Goal: Transaction & Acquisition: Purchase product/service

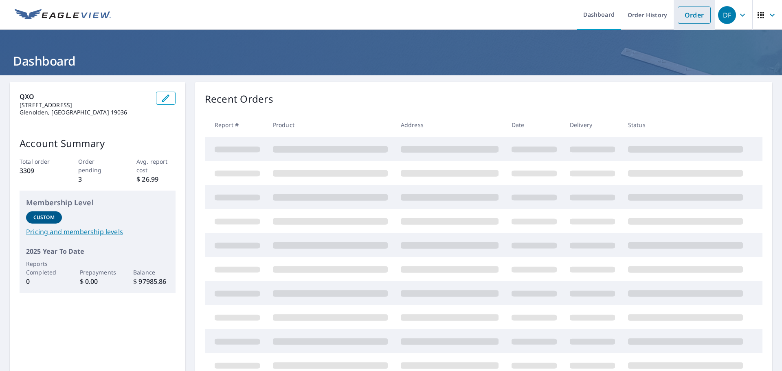
click at [689, 15] on link "Order" at bounding box center [694, 15] width 33 height 17
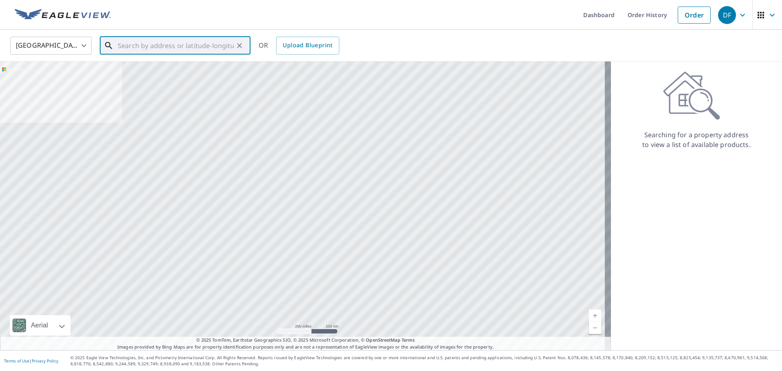
click at [165, 45] on input "text" at bounding box center [176, 45] width 116 height 23
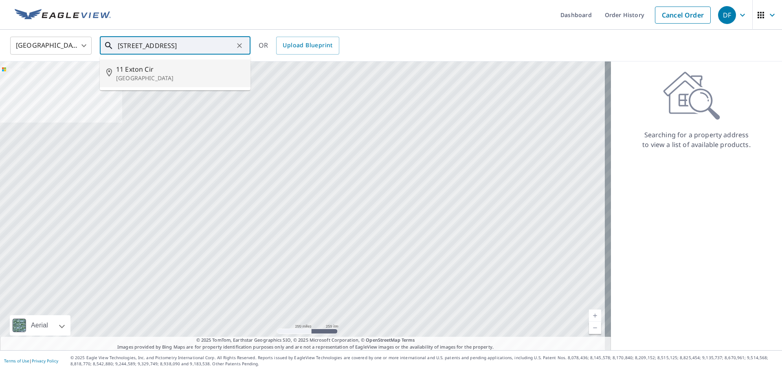
click at [136, 77] on p "[GEOGRAPHIC_DATA]" at bounding box center [180, 78] width 128 height 8
type input "[STREET_ADDRESS]"
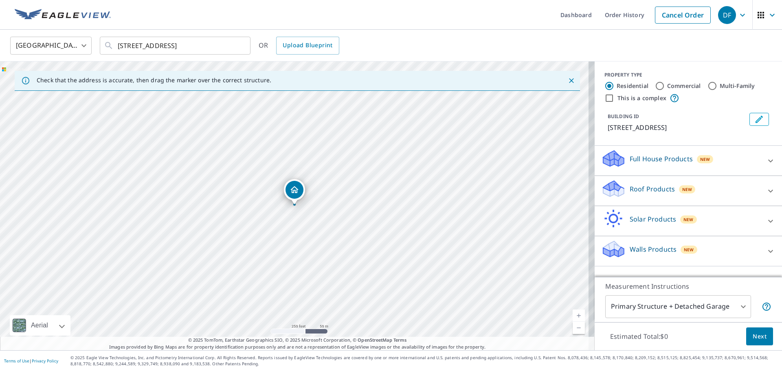
click at [643, 190] on p "Roof Products" at bounding box center [652, 189] width 45 height 10
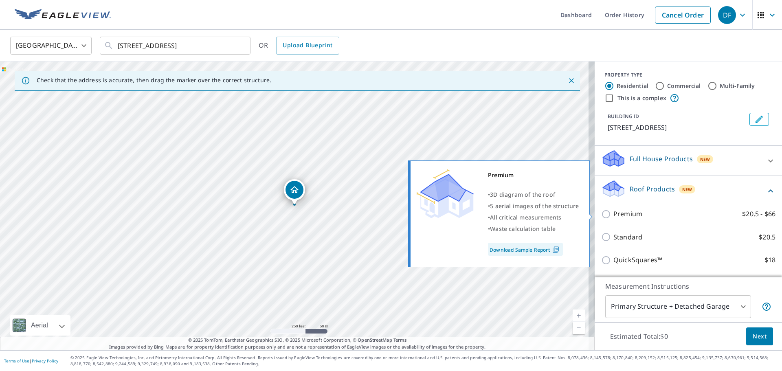
click at [602, 215] on input "Premium $20.5 - $66" at bounding box center [607, 214] width 12 height 10
checkbox input "true"
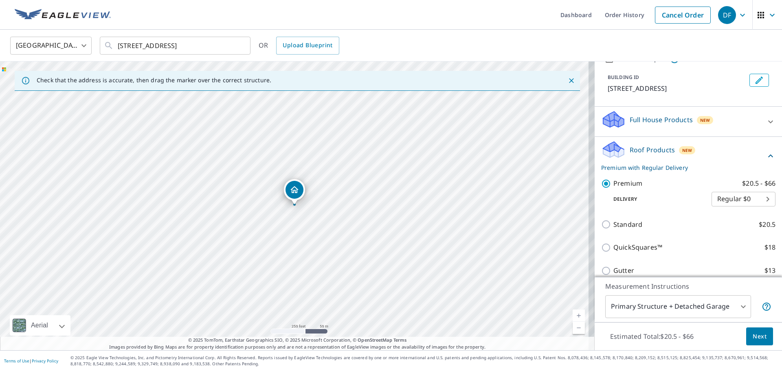
scroll to position [81, 0]
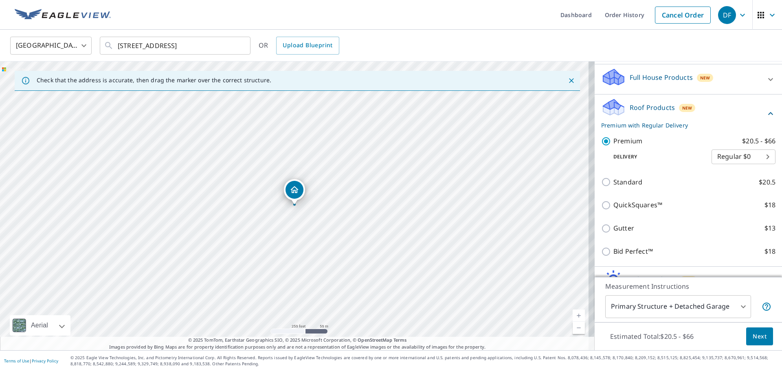
click at [756, 338] on span "Next" at bounding box center [760, 337] width 14 height 10
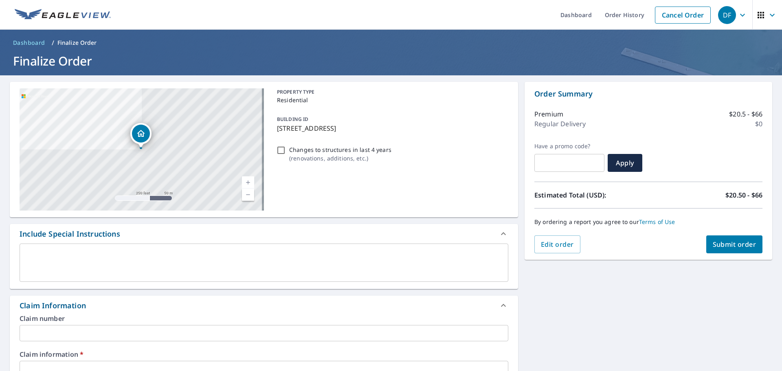
scroll to position [163, 0]
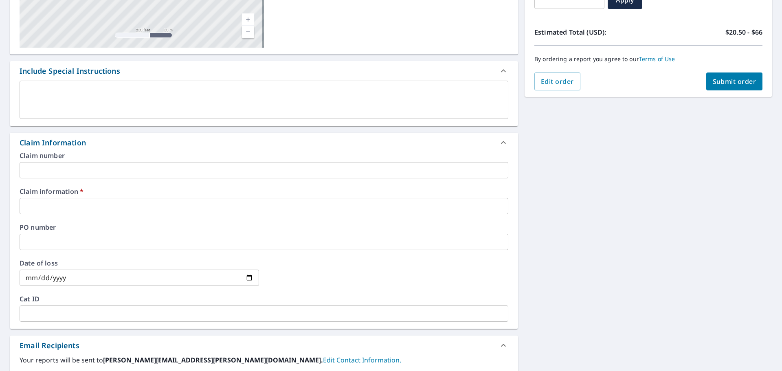
click at [36, 205] on input "text" at bounding box center [264, 206] width 489 height 16
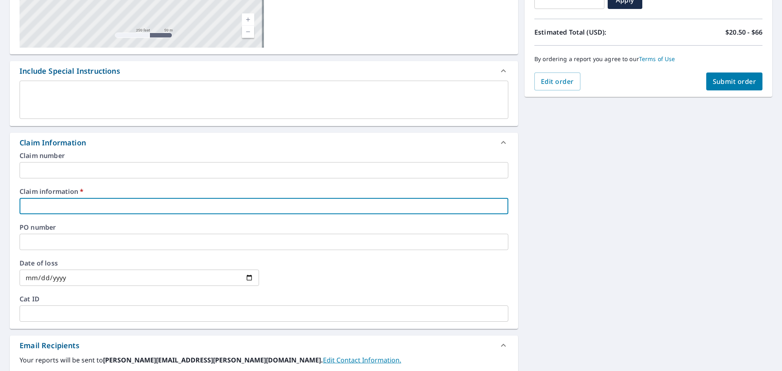
type input "H"
checkbox input "true"
type input "Hu"
checkbox input "true"
type input "Huf"
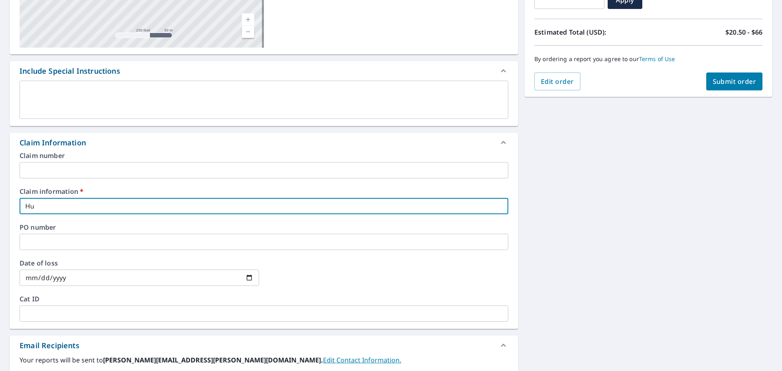
checkbox input "true"
type input "[PERSON_NAME]"
checkbox input "true"
type input "Huffm"
checkbox input "true"
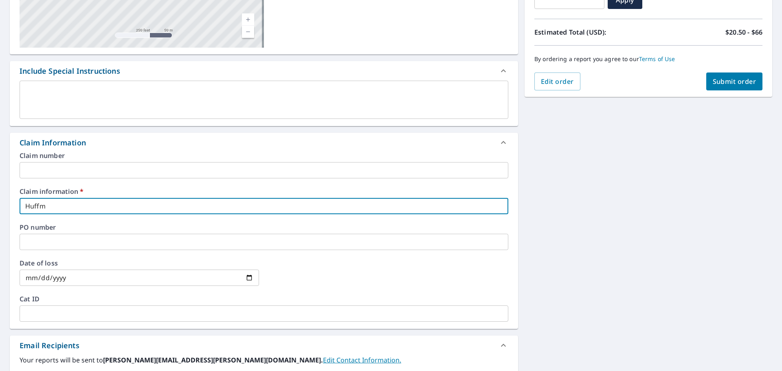
type input "Huffma"
checkbox input "true"
type input "[PERSON_NAME]"
checkbox input "true"
type input "[PERSON_NAME]"
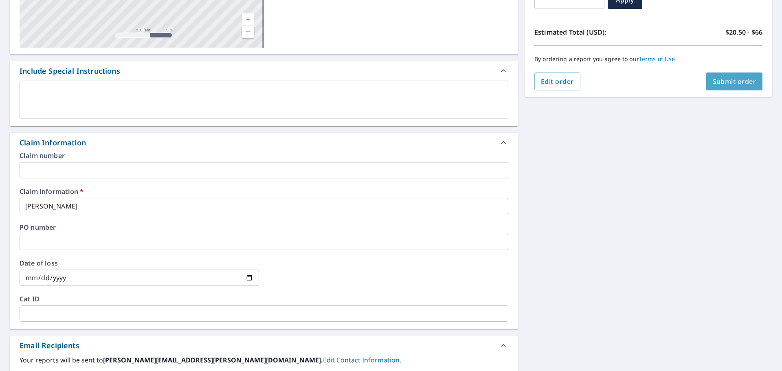
click at [735, 80] on span "Submit order" at bounding box center [735, 81] width 44 height 9
checkbox input "true"
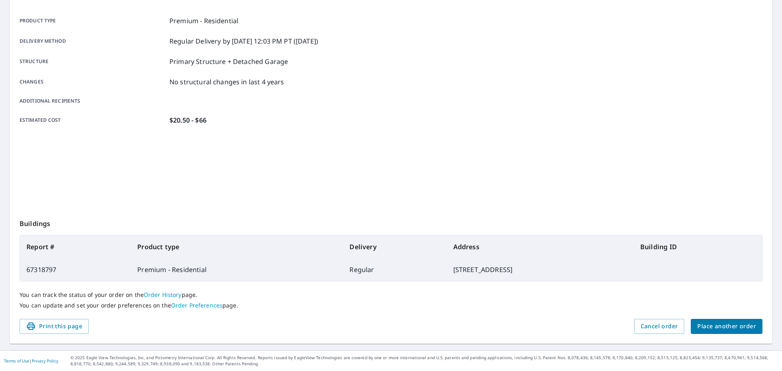
scroll to position [108, 0]
